Goal: Information Seeking & Learning: Learn about a topic

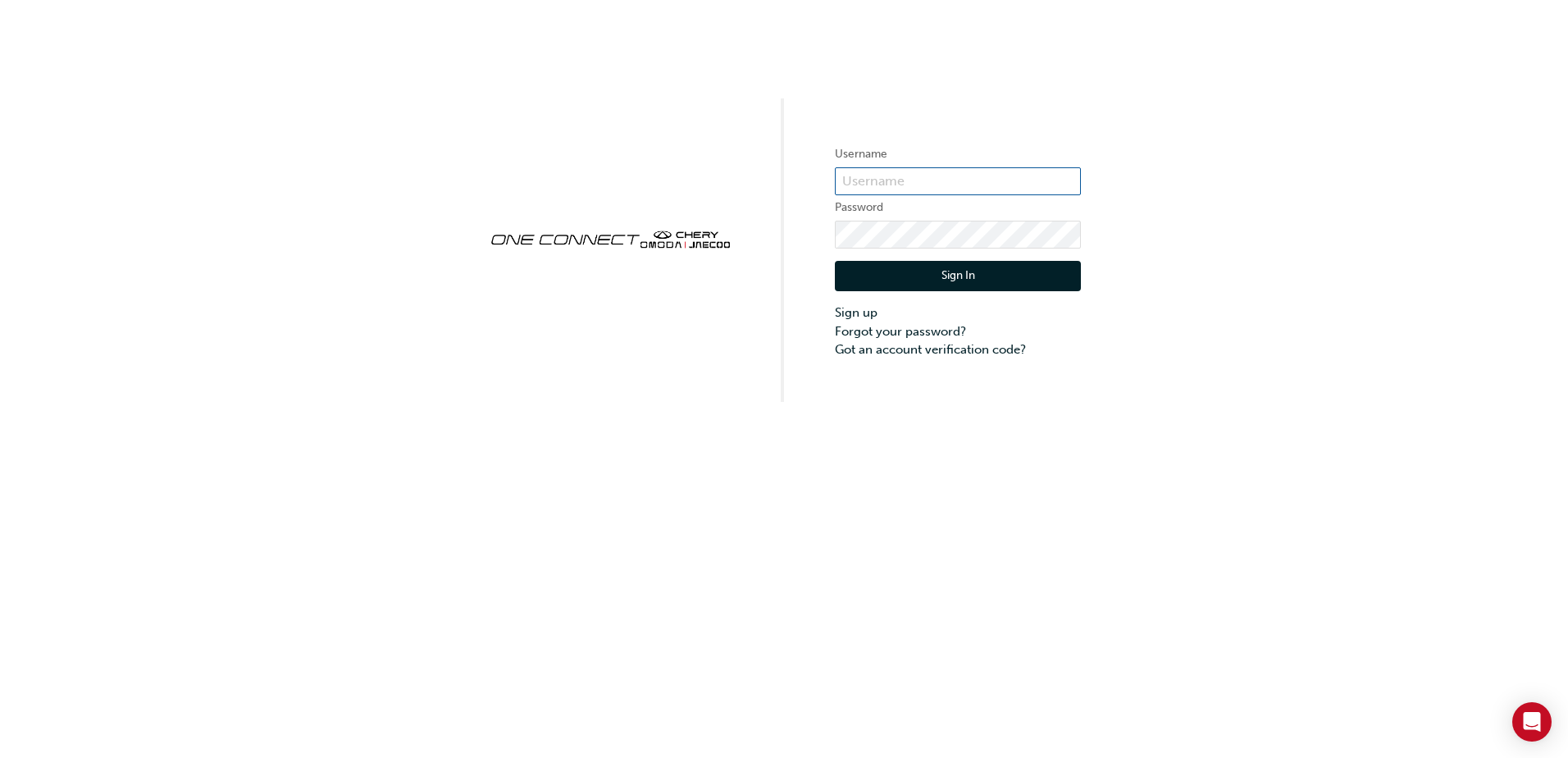
click at [928, 180] on input "text" at bounding box center [957, 180] width 246 height 28
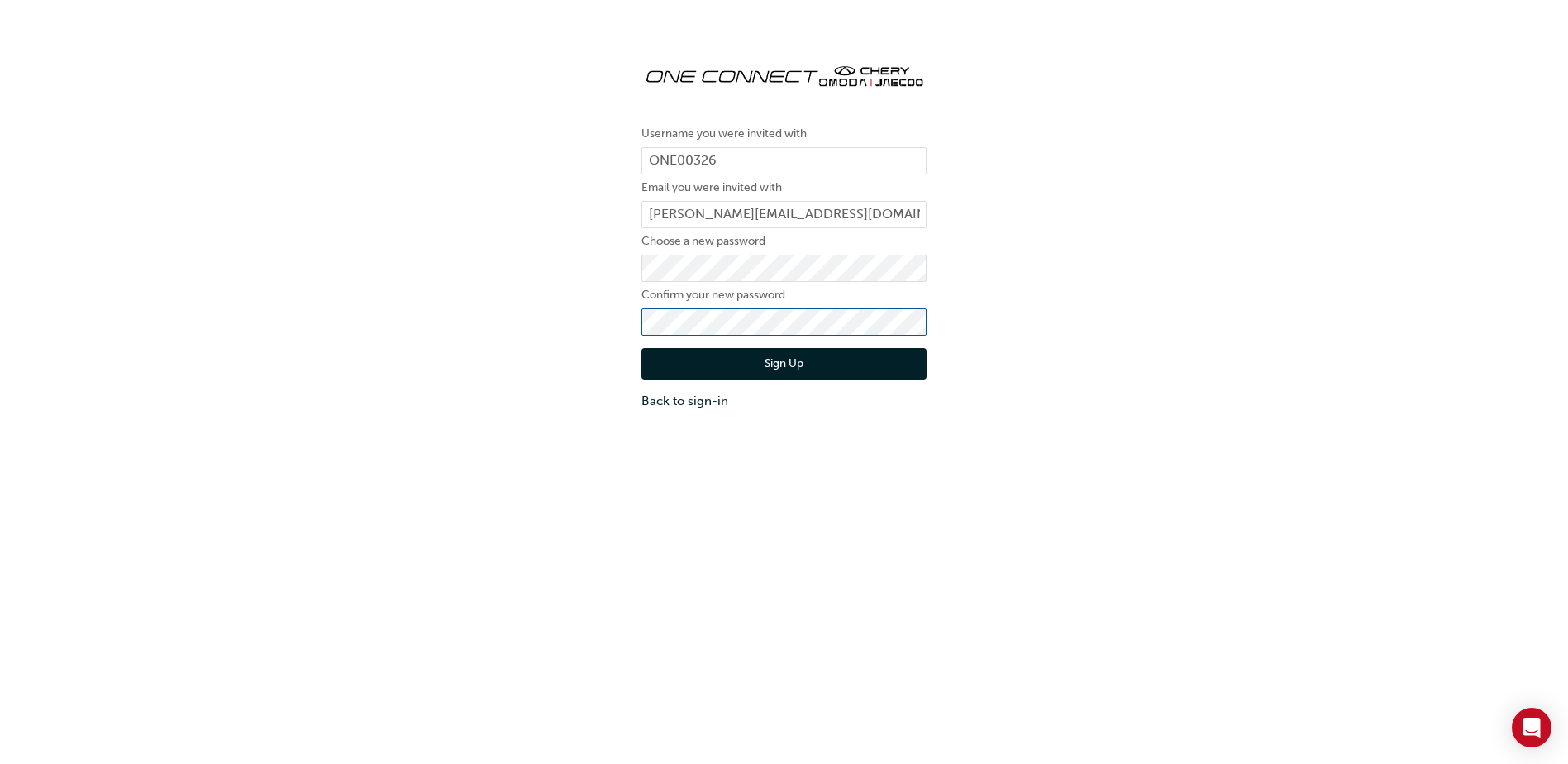
click button "Sign Up" at bounding box center [784, 364] width 285 height 31
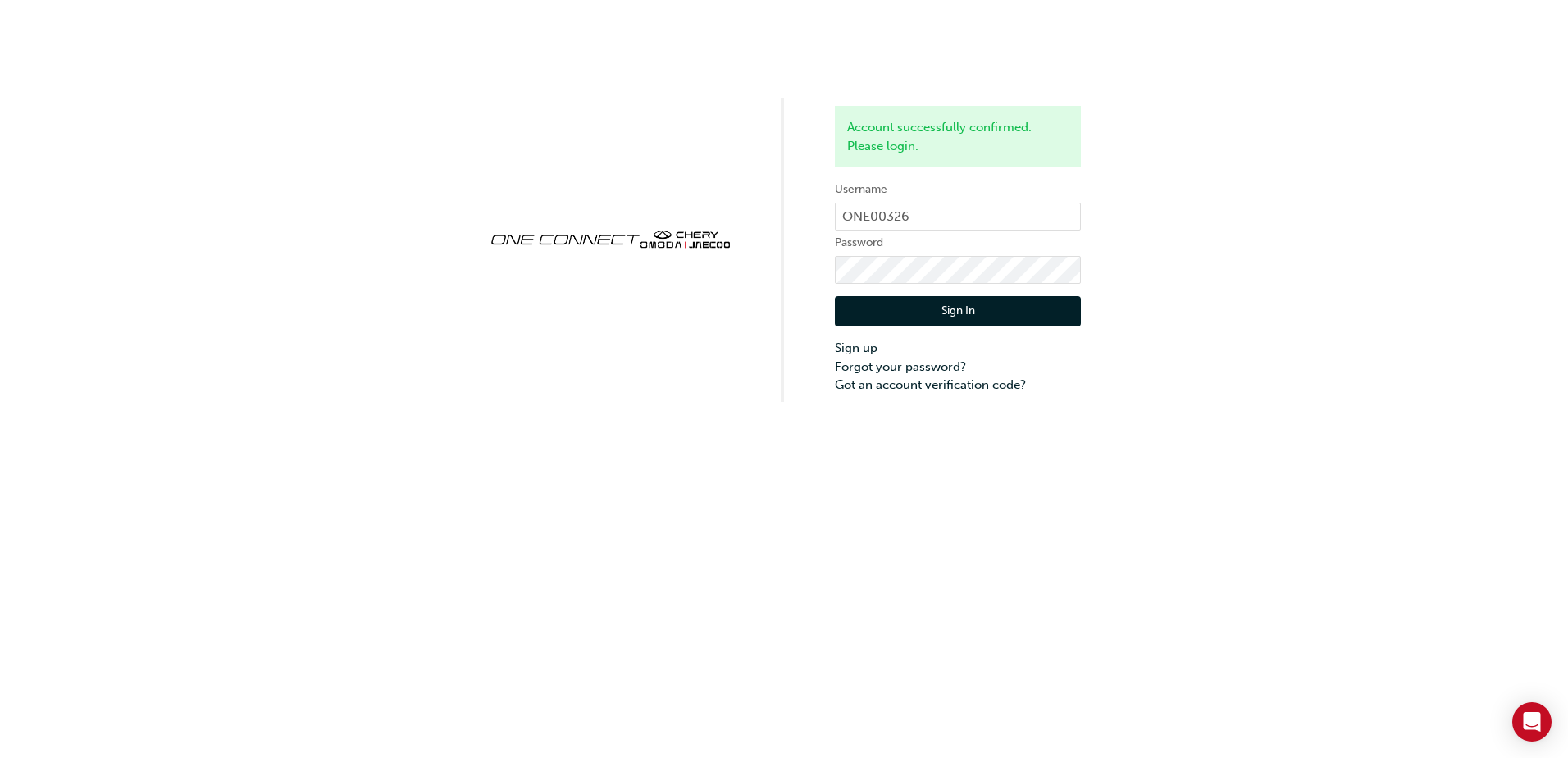
click at [946, 314] on button "Sign In" at bounding box center [957, 311] width 246 height 31
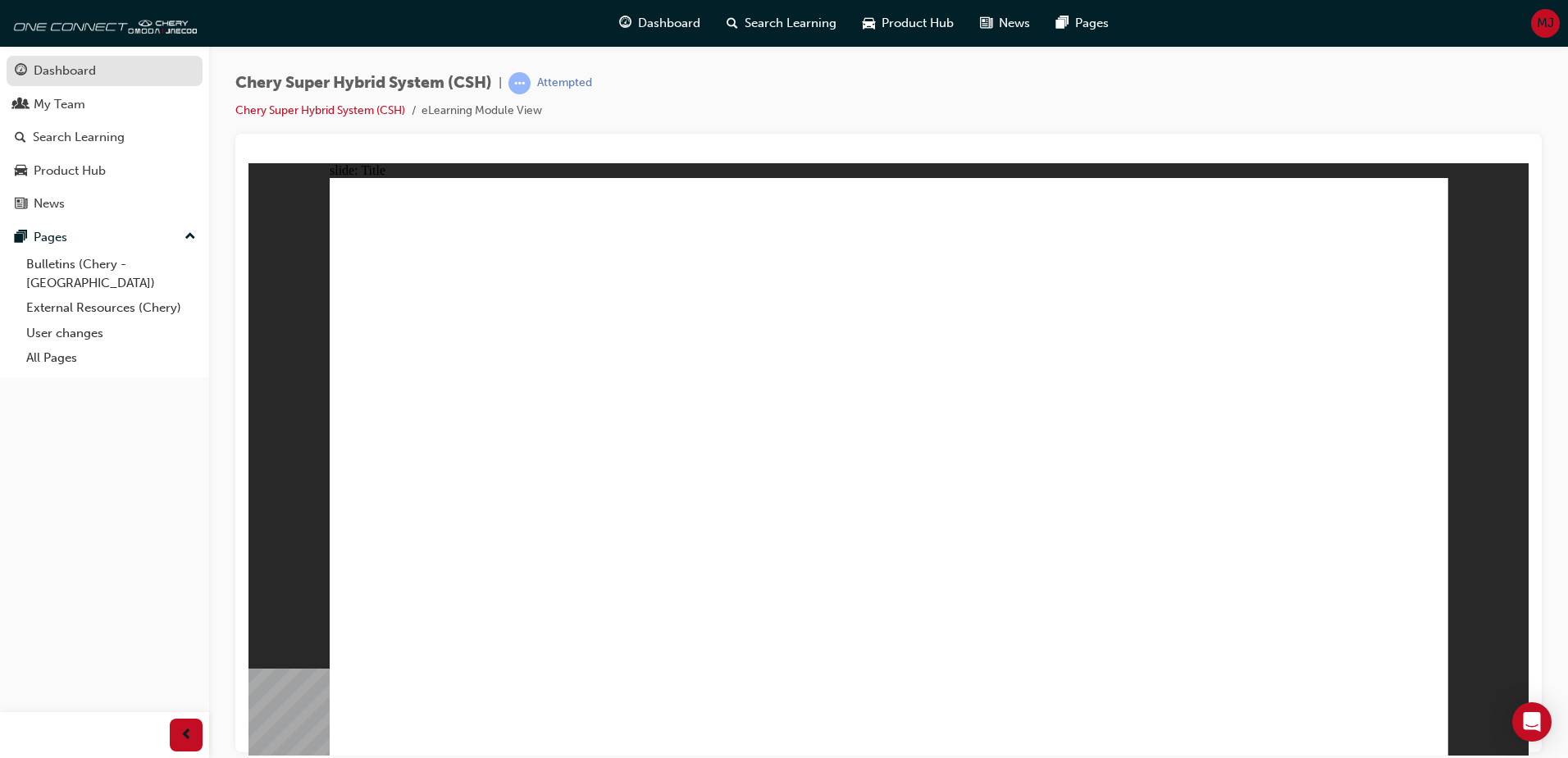
click at [73, 68] on div "Dashboard" at bounding box center [65, 71] width 63 height 19
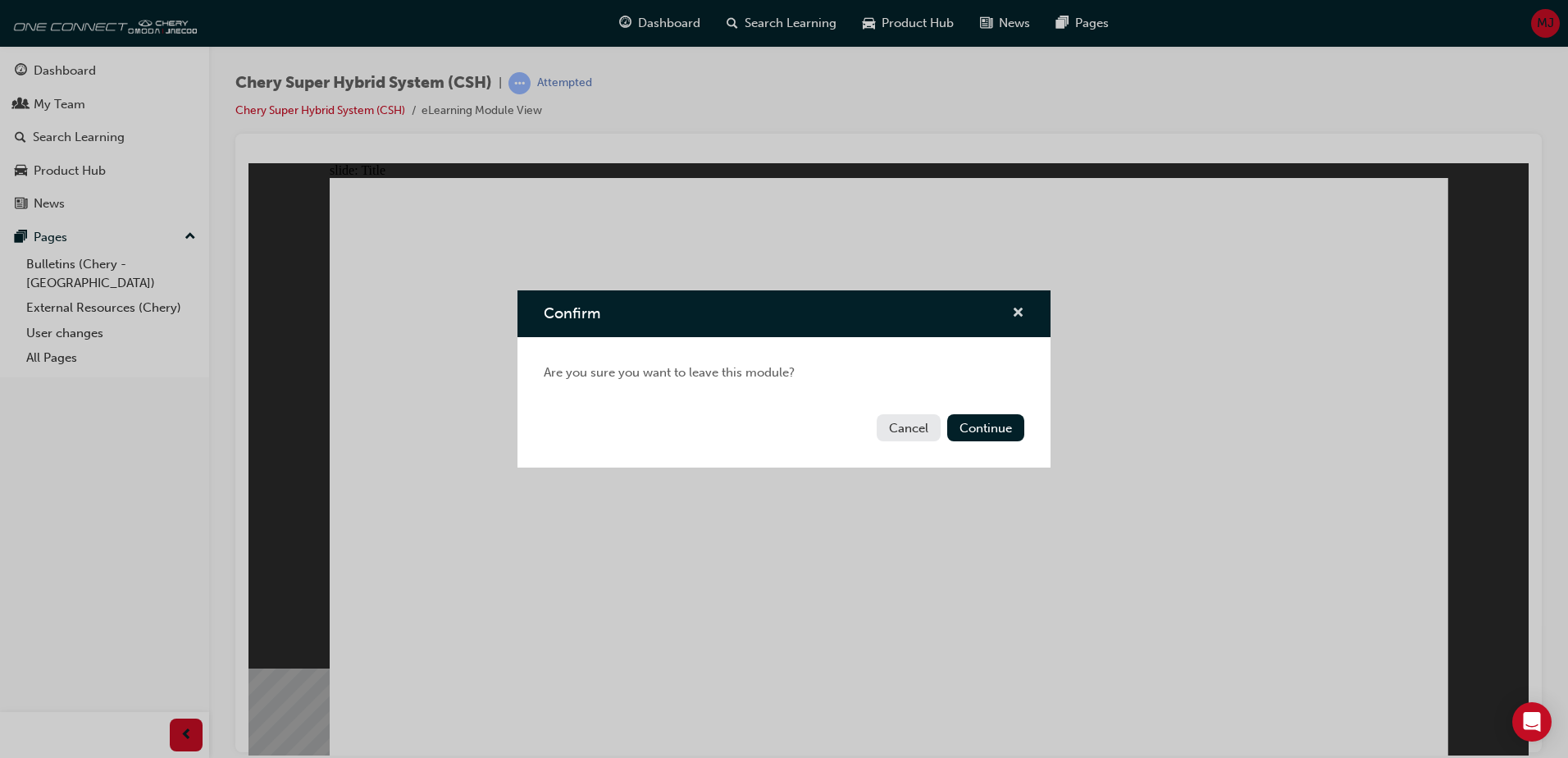
click at [1018, 310] on span "cross-icon" at bounding box center [1018, 313] width 13 height 14
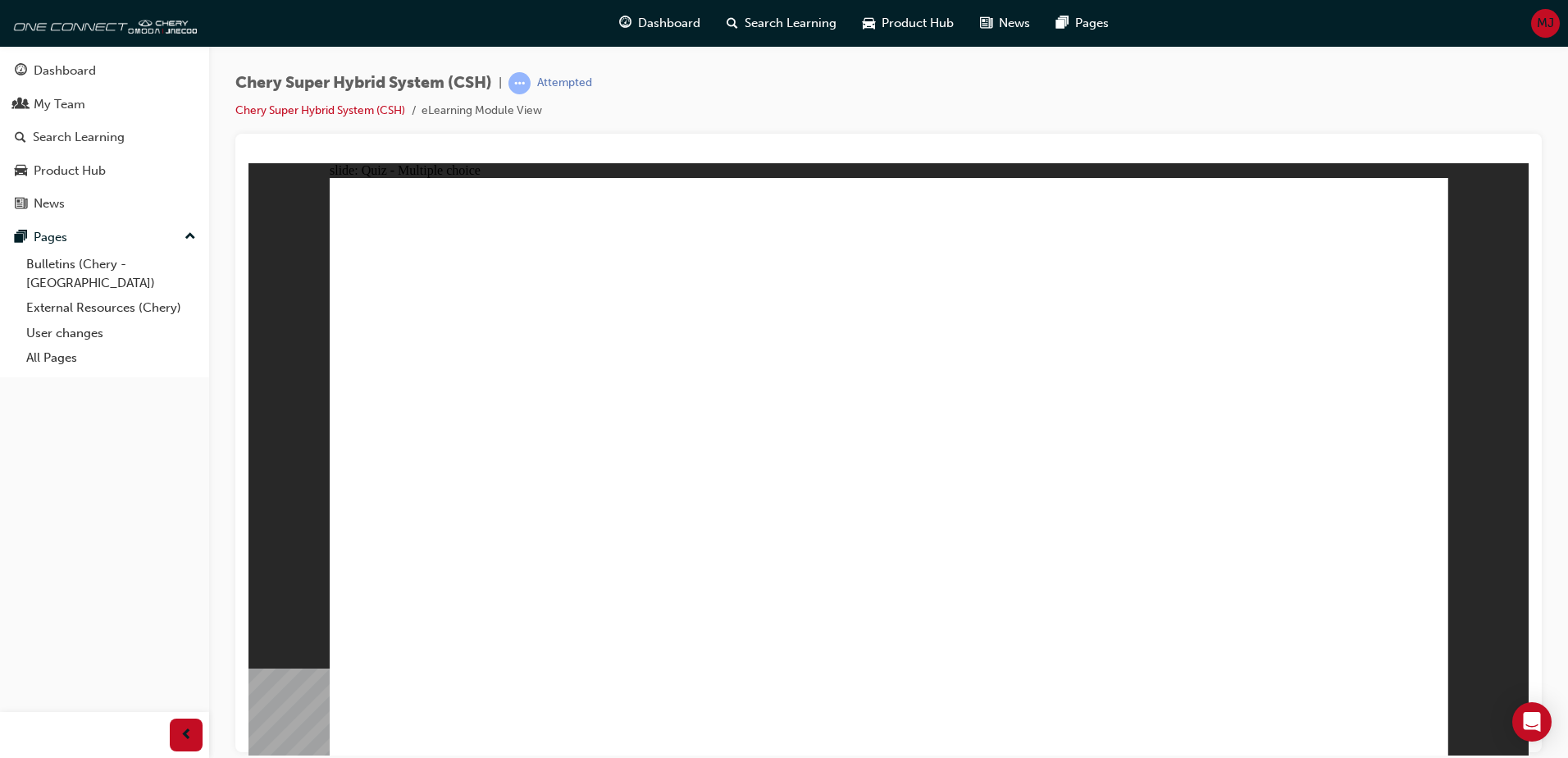
radio input "false"
radio input "true"
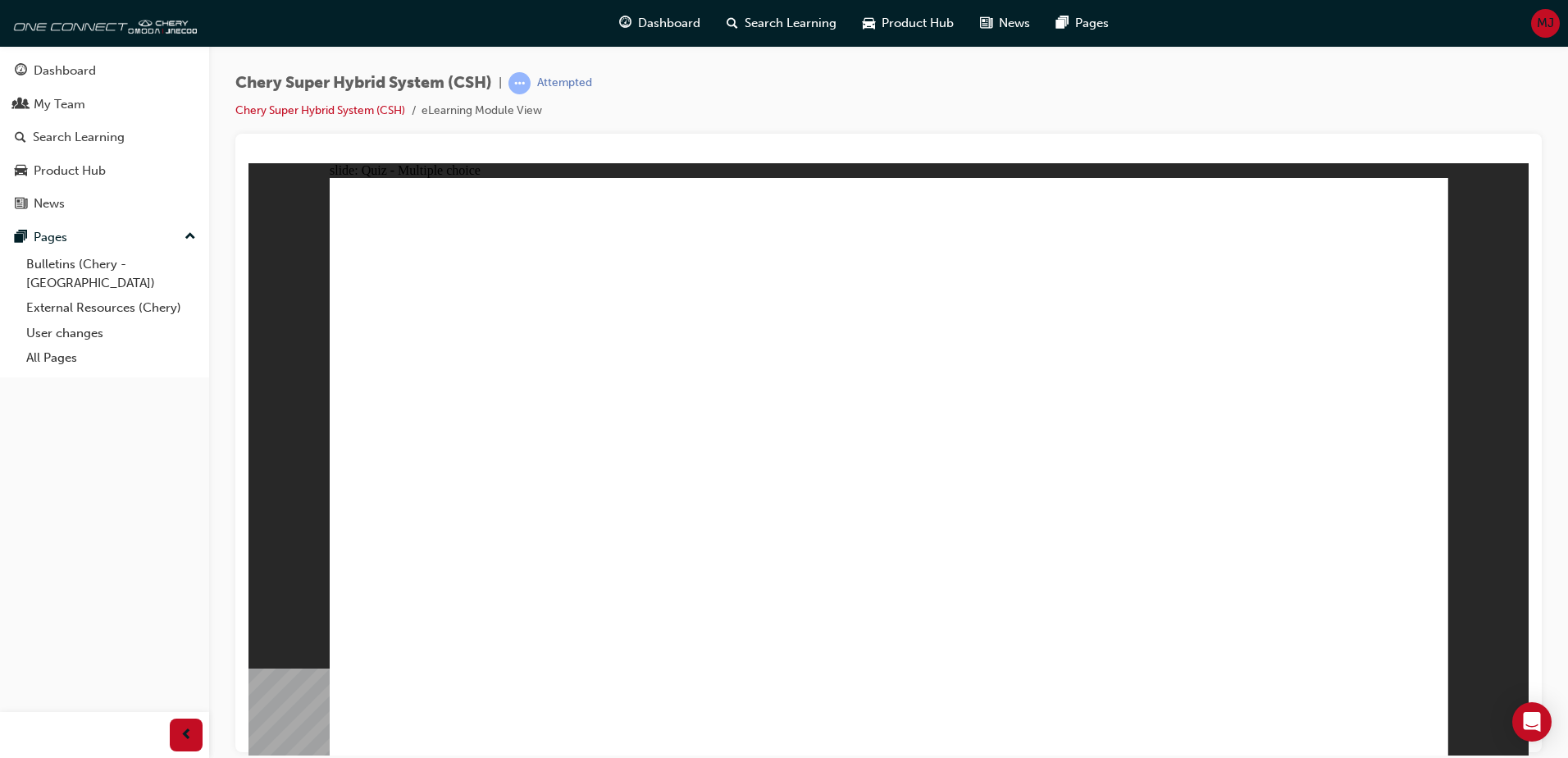
radio input "true"
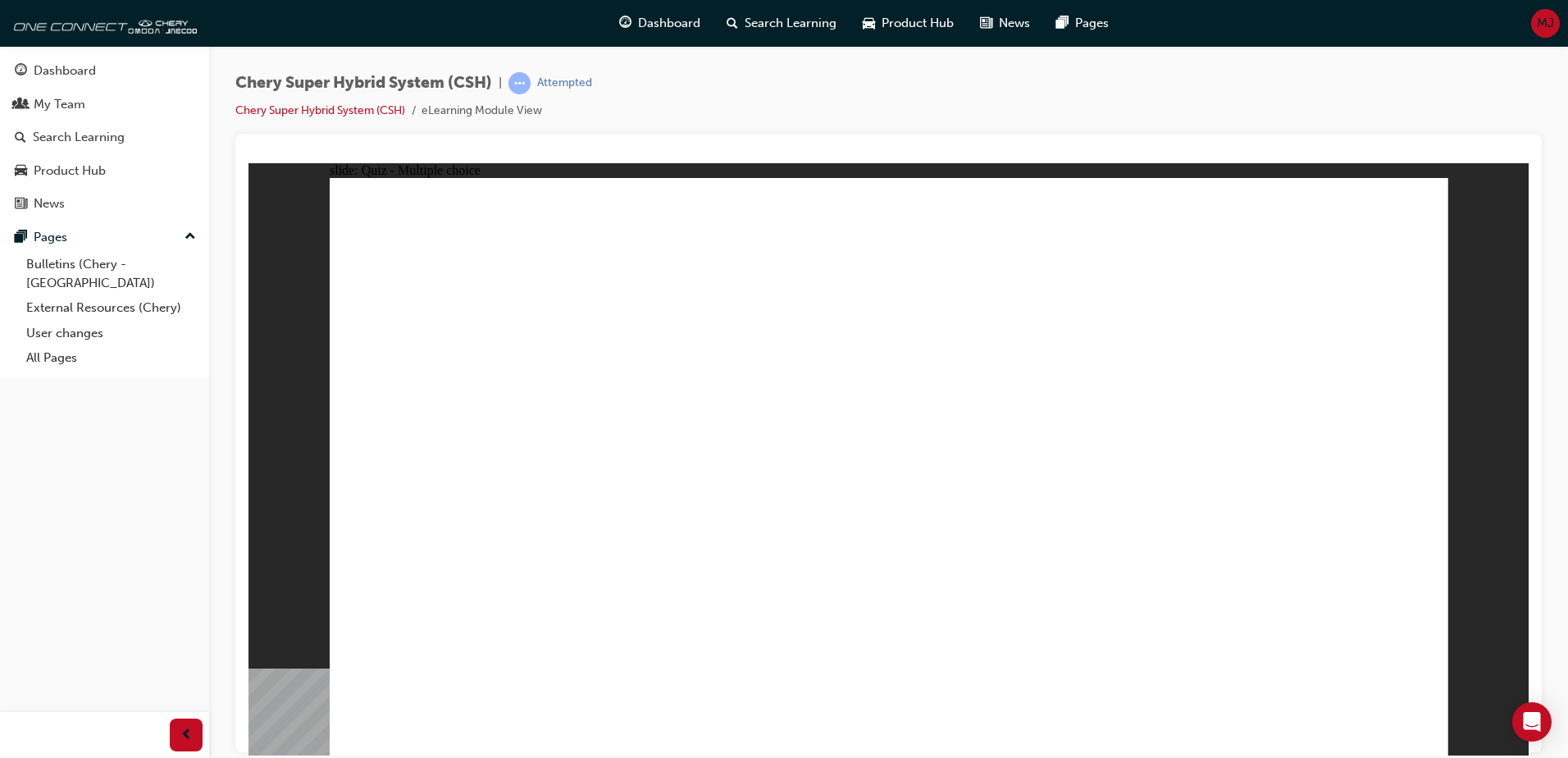
radio input "true"
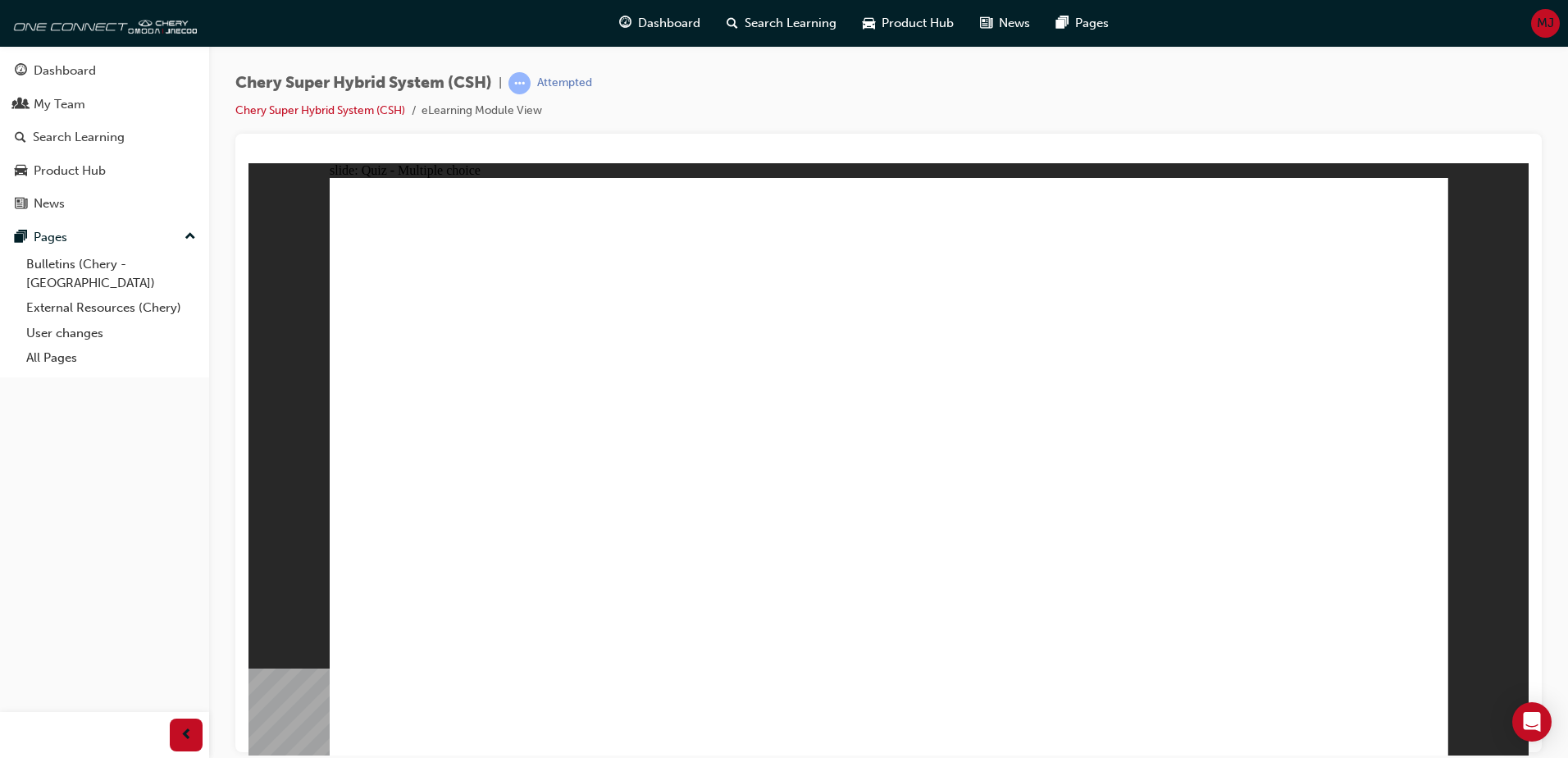
radio input "true"
drag, startPoint x: 863, startPoint y: 528, endPoint x: 938, endPoint y: 466, distance: 97.3
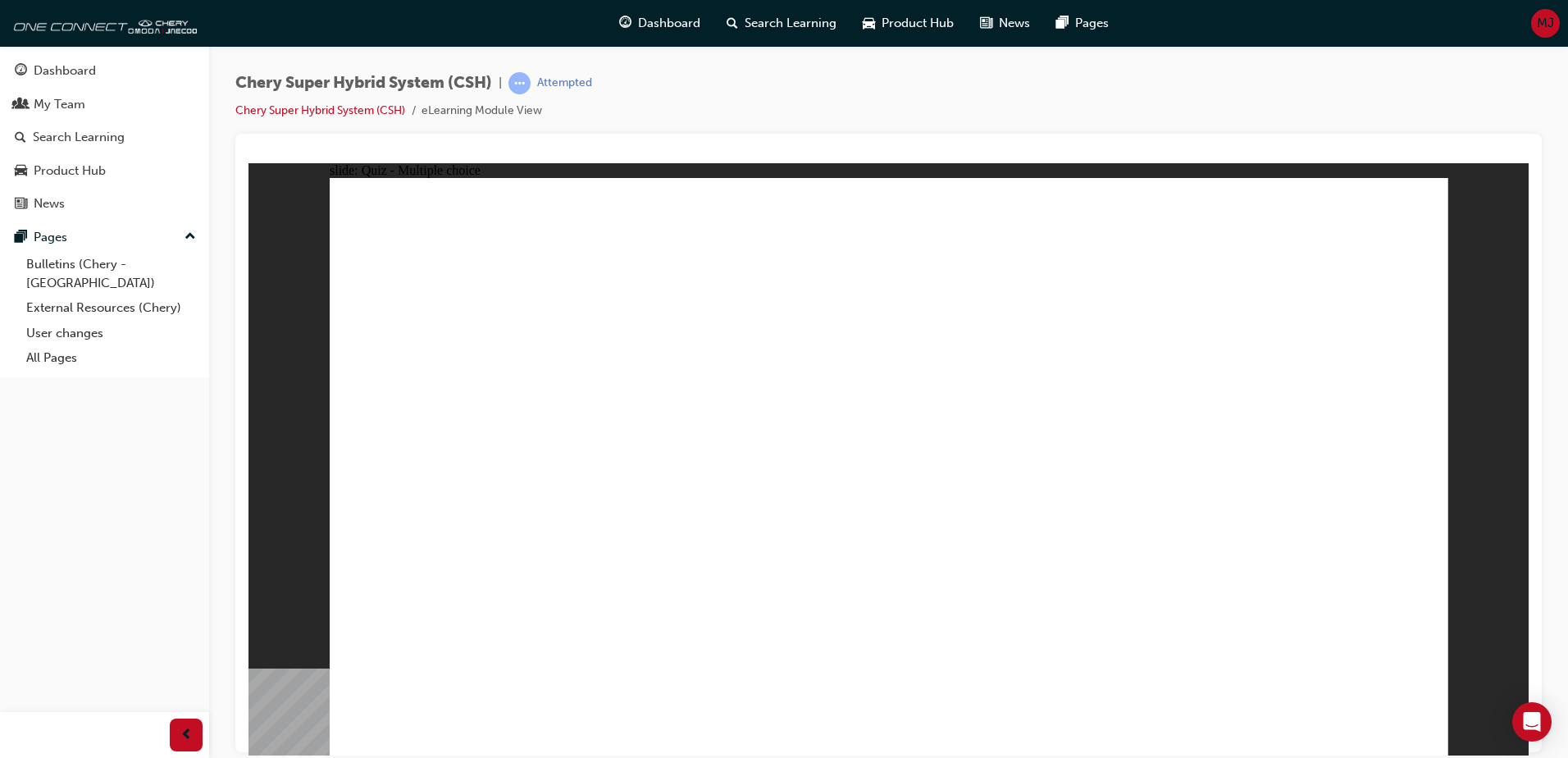
radio input "true"
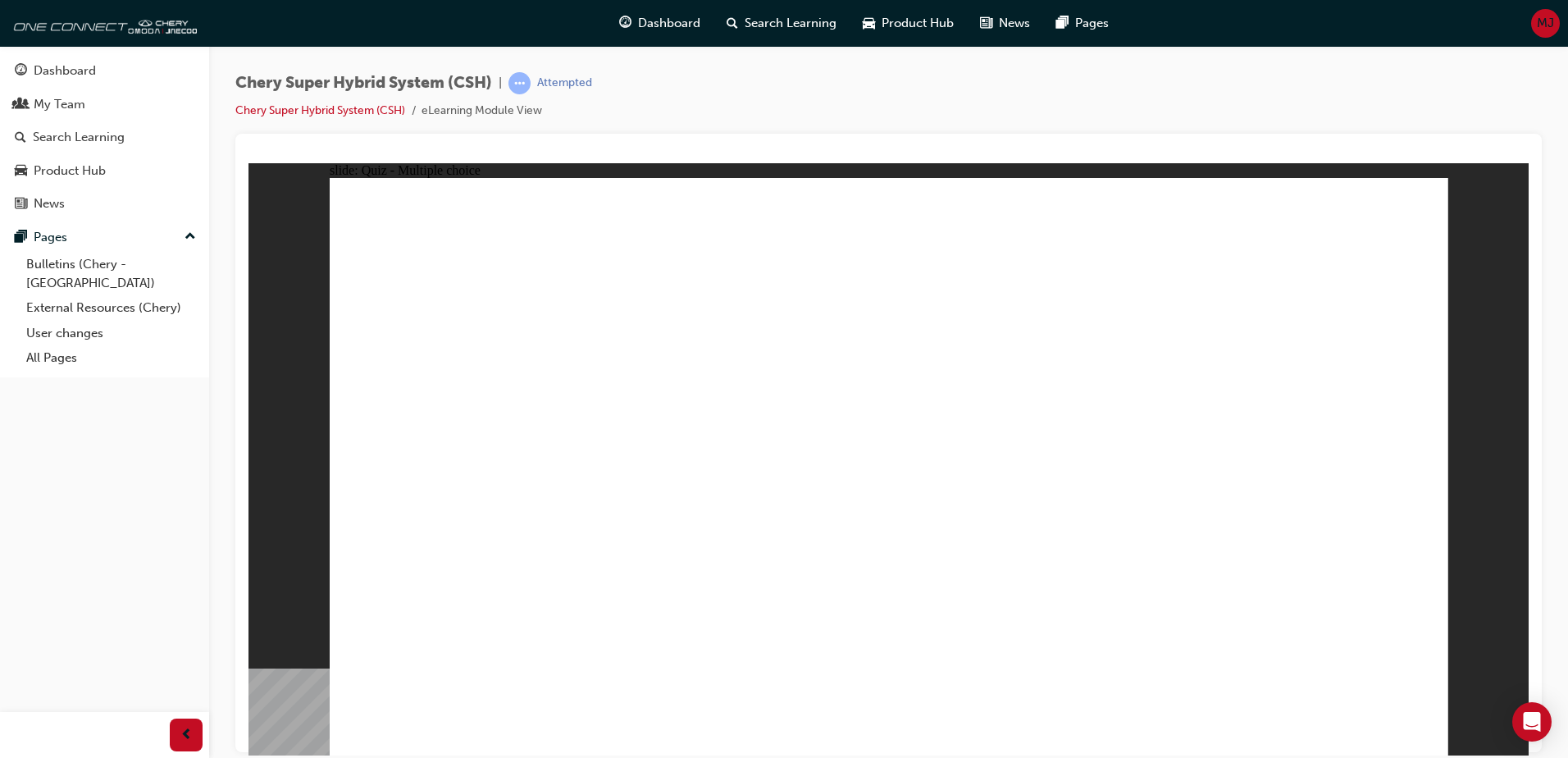
radio input "false"
radio input "true"
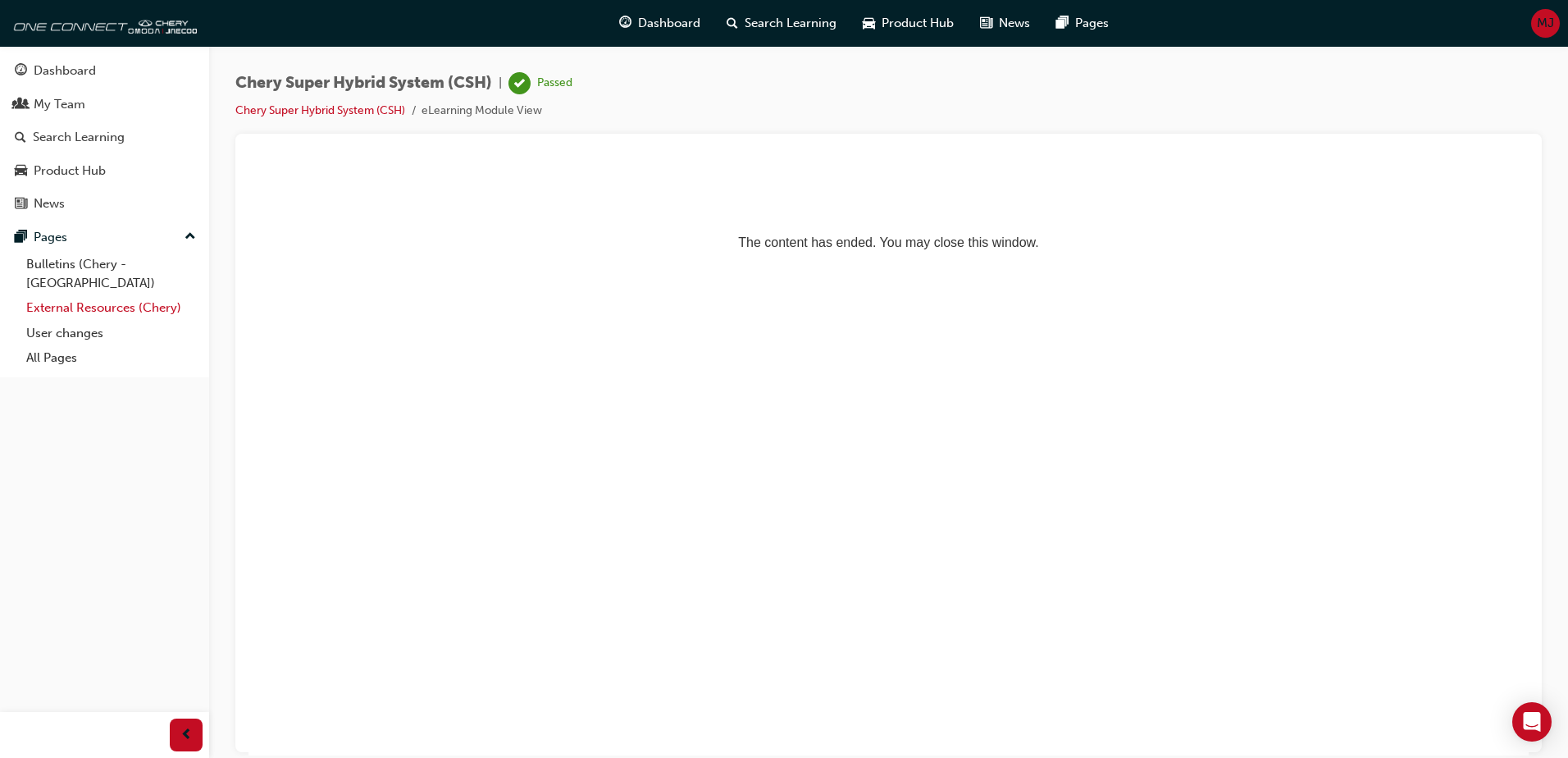
click at [93, 295] on link "External Resources (Chery)" at bounding box center [111, 308] width 183 height 25
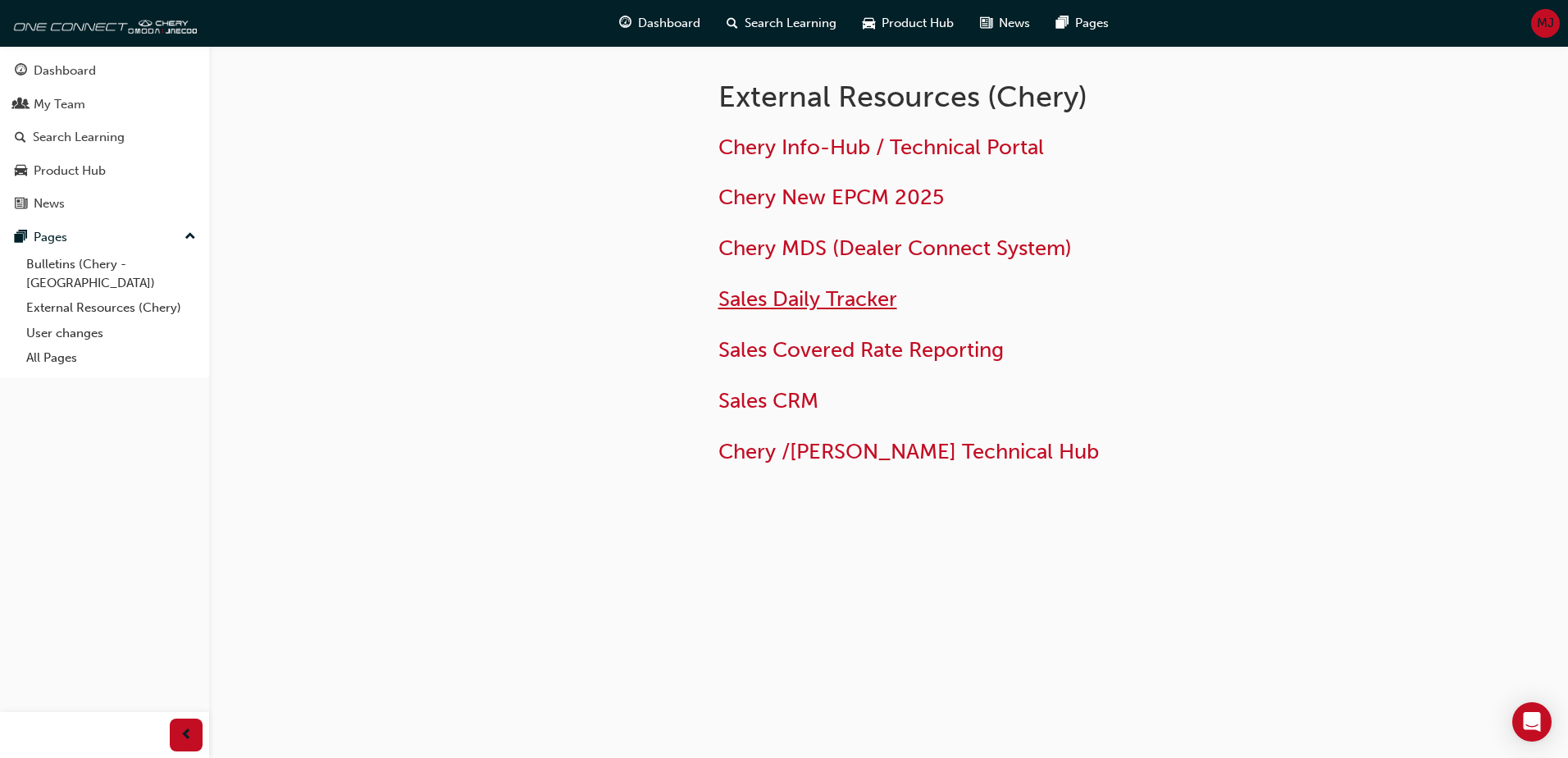
click at [792, 299] on span "Sales Daily Tracker" at bounding box center [808, 299] width 179 height 25
click at [780, 350] on span "Sales Covered Rate Reporting" at bounding box center [862, 349] width 286 height 25
